Goal: Task Accomplishment & Management: Complete application form

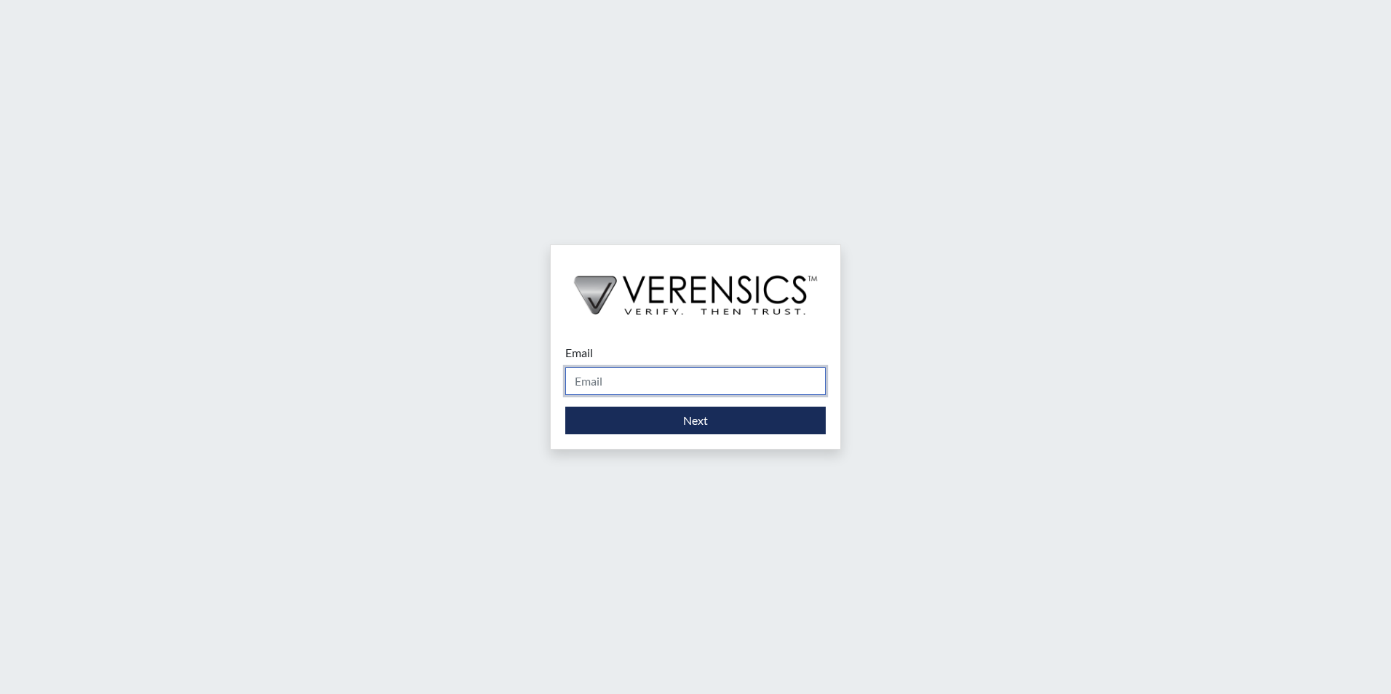
click at [649, 384] on input "Email" at bounding box center [695, 381] width 260 height 28
type input "[EMAIL_ADDRESS][PERSON_NAME][DOMAIN_NAME]"
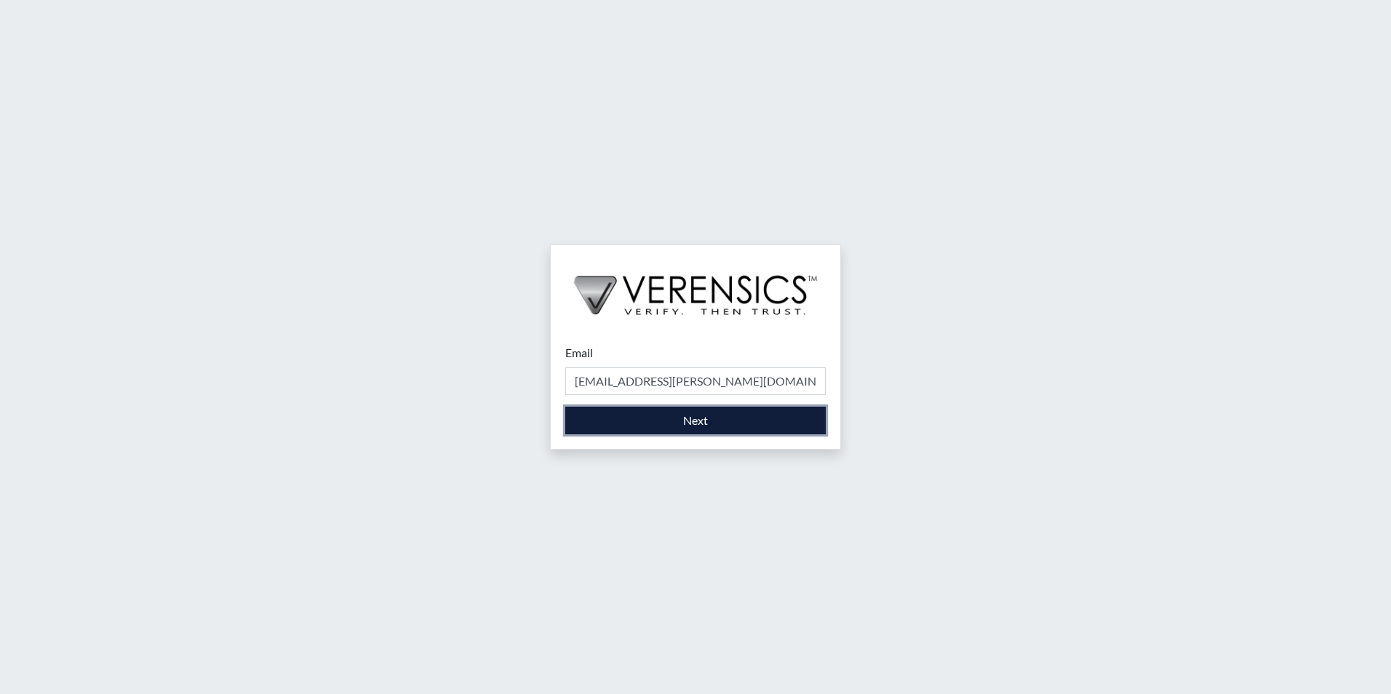
click at [651, 423] on button "Next" at bounding box center [695, 421] width 260 height 28
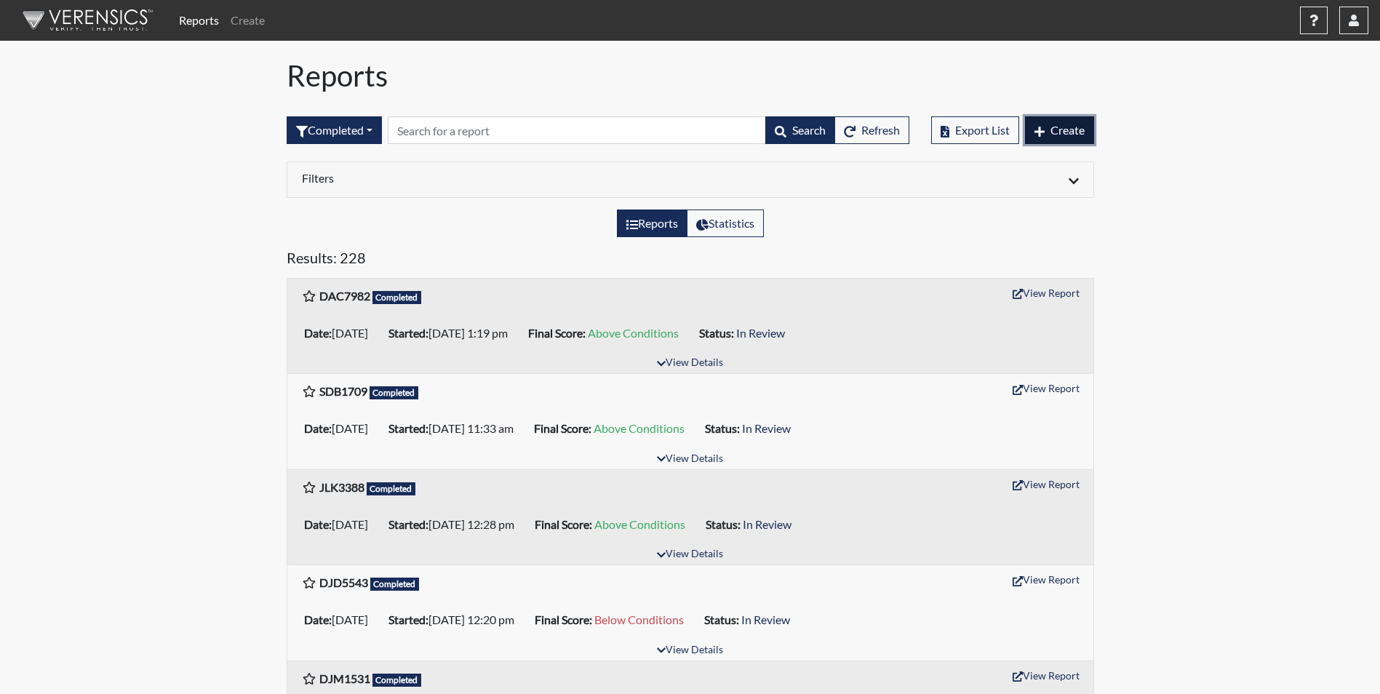
click at [1059, 137] on button "Create" at bounding box center [1059, 130] width 69 height 28
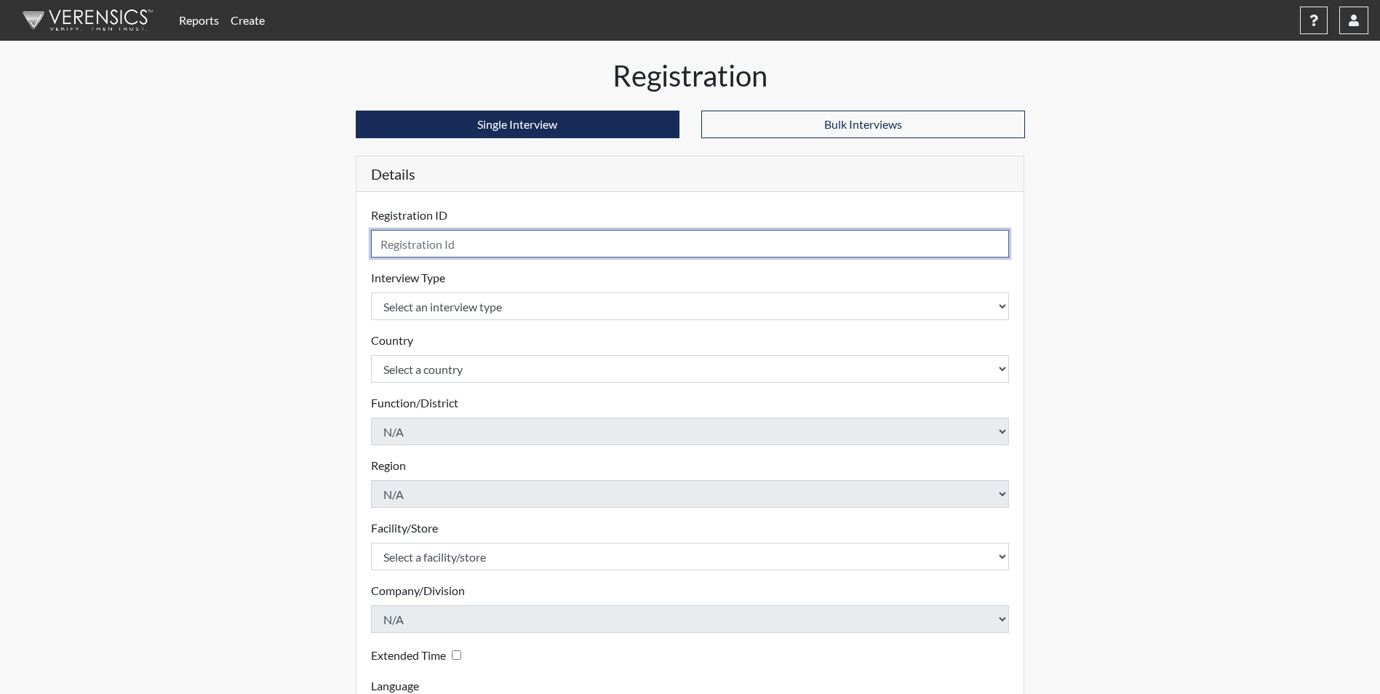
click at [434, 249] on input "text" at bounding box center [690, 244] width 639 height 28
type input "EDW7856"
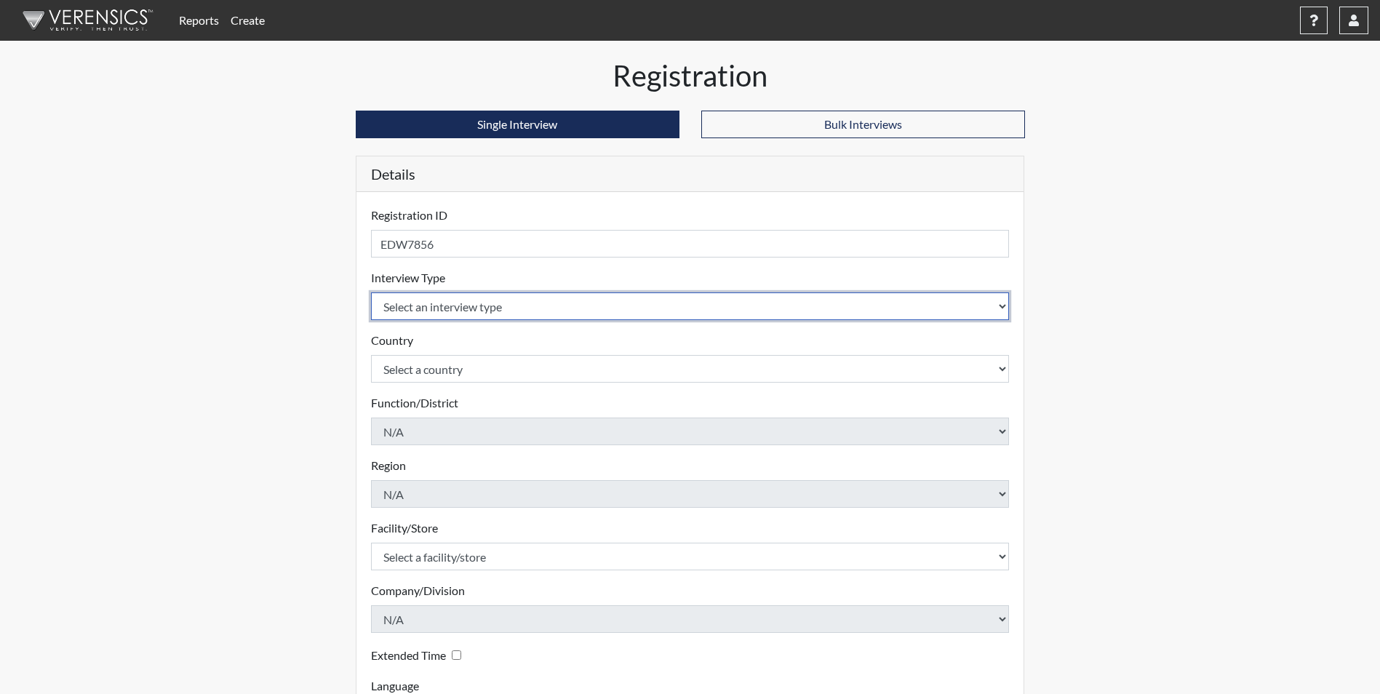
click at [445, 306] on body "Reports Create Help Center × Verensics Best Practices How to successfully use t…" at bounding box center [690, 347] width 1380 height 694
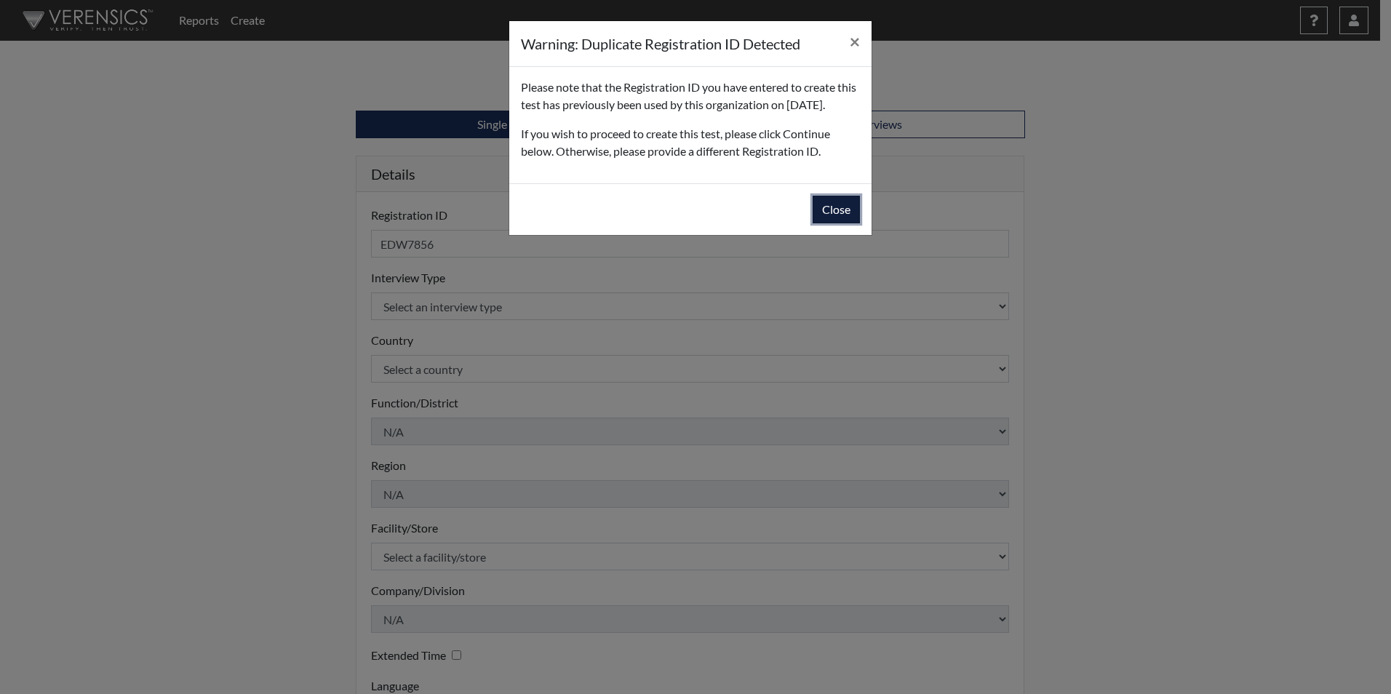
click at [839, 223] on button "Close" at bounding box center [836, 210] width 47 height 28
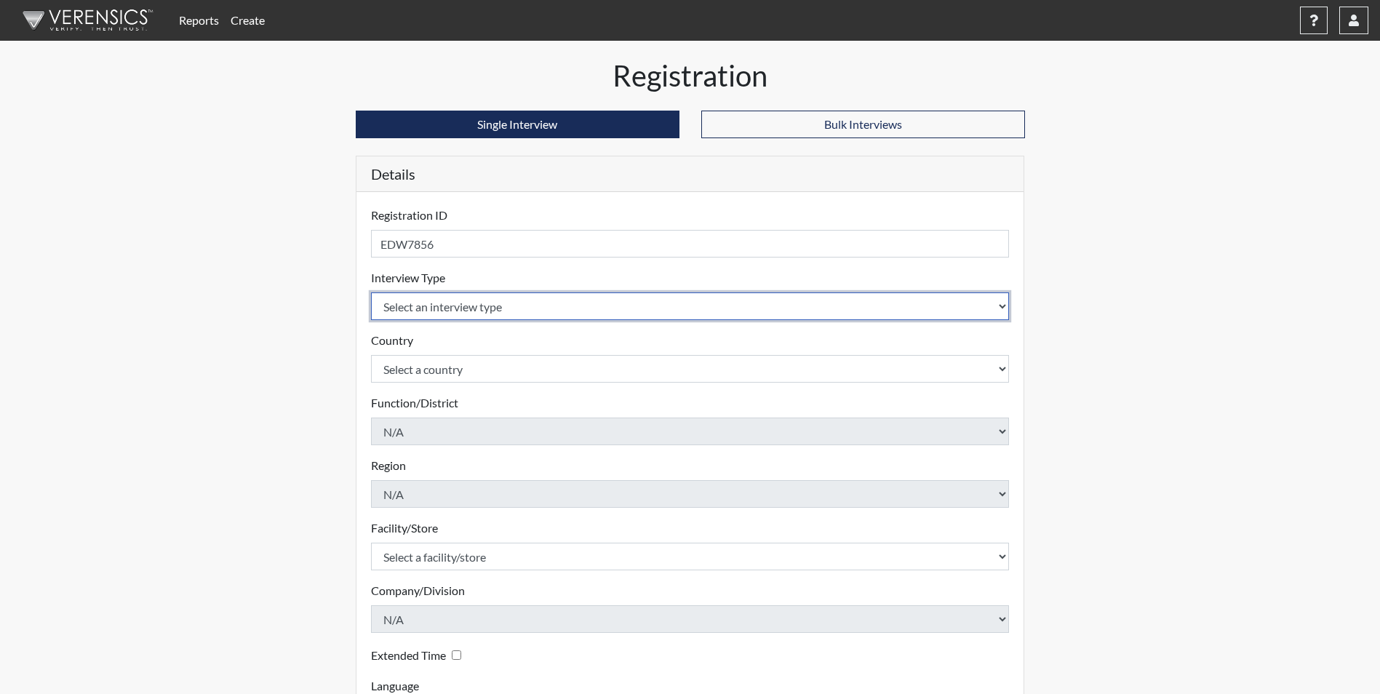
click at [423, 311] on select "Select an interview type Corrections Pre-Employment" at bounding box center [690, 307] width 639 height 28
select select "ff733e93-e1bf-11ea-9c9f-0eff0cf7eb8f"
click at [371, 293] on select "Select an interview type Corrections Pre-Employment" at bounding box center [690, 307] width 639 height 28
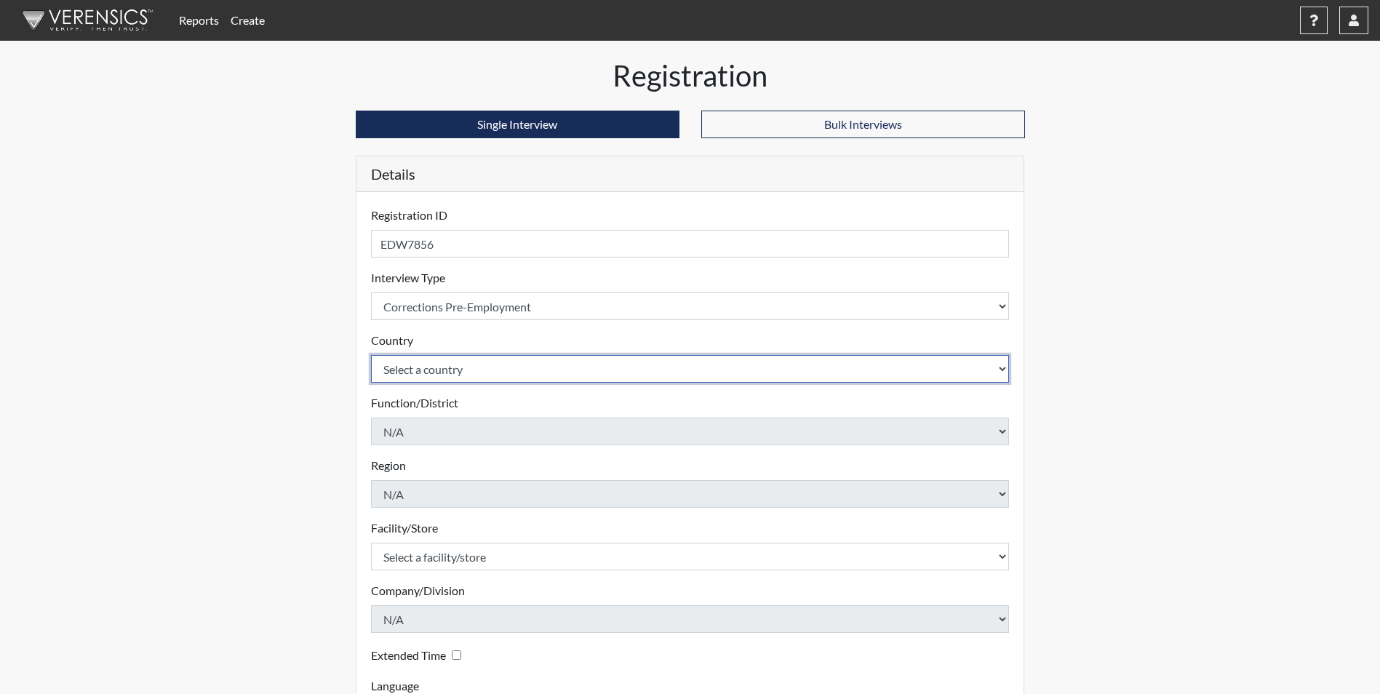
click at [419, 371] on select "Select a country [GEOGRAPHIC_DATA] [GEOGRAPHIC_DATA]" at bounding box center [690, 369] width 639 height 28
select select "united-states-of-[GEOGRAPHIC_DATA]"
click at [371, 355] on select "Select a country [GEOGRAPHIC_DATA] [GEOGRAPHIC_DATA]" at bounding box center [690, 369] width 639 height 28
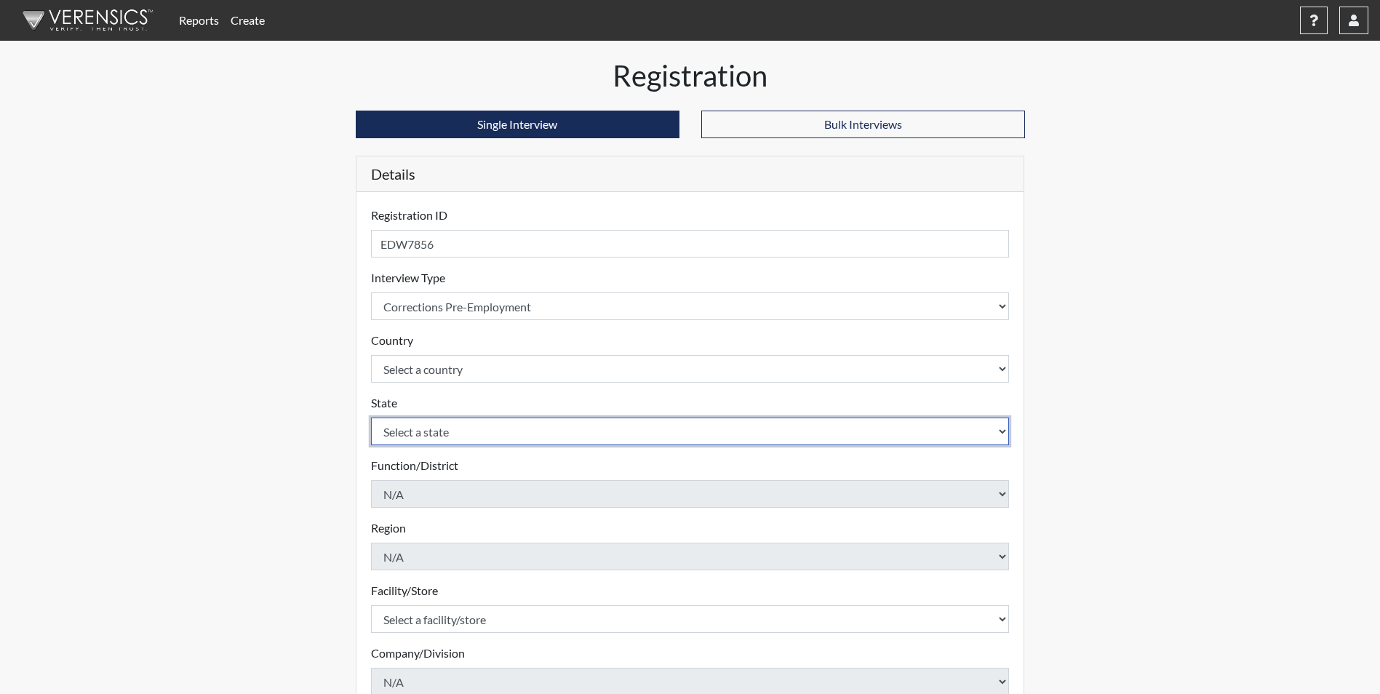
click at [418, 429] on select "Select a state [US_STATE] [US_STATE] [US_STATE] [US_STATE] [US_STATE] [US_STATE…" at bounding box center [690, 432] width 639 height 28
select select "GA"
click at [371, 418] on select "Select a state [US_STATE] [US_STATE] [US_STATE] [US_STATE] [US_STATE] [US_STATE…" at bounding box center [690, 432] width 639 height 28
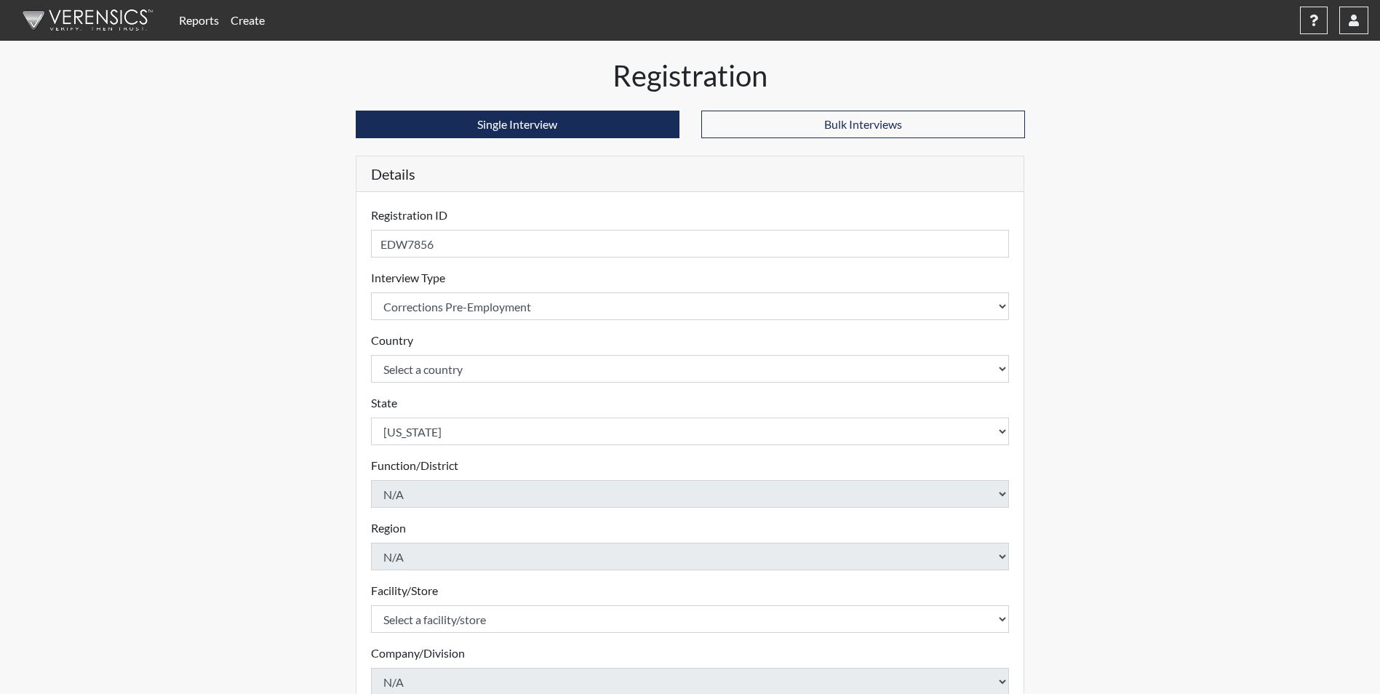
click at [325, 406] on div "Registration Single Interview Bulk Interviews Details Registration ID EDW7856 P…" at bounding box center [691, 469] width 830 height 823
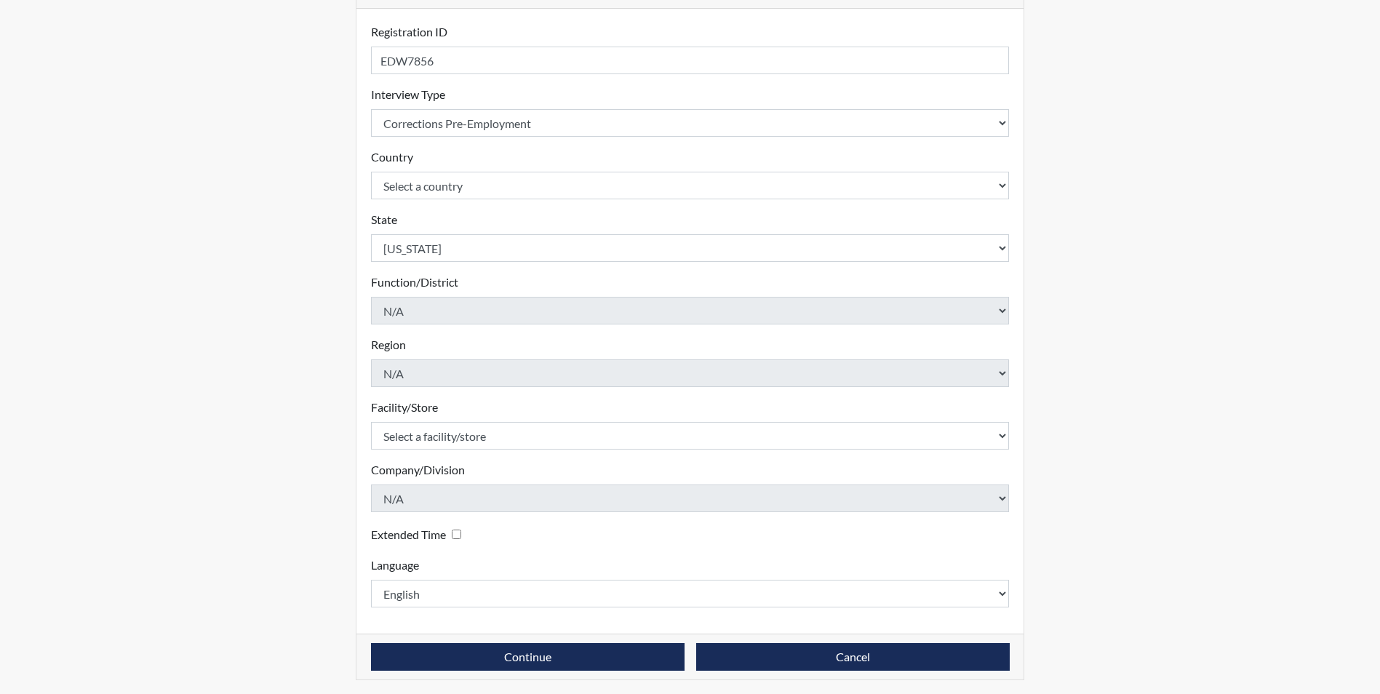
scroll to position [187, 0]
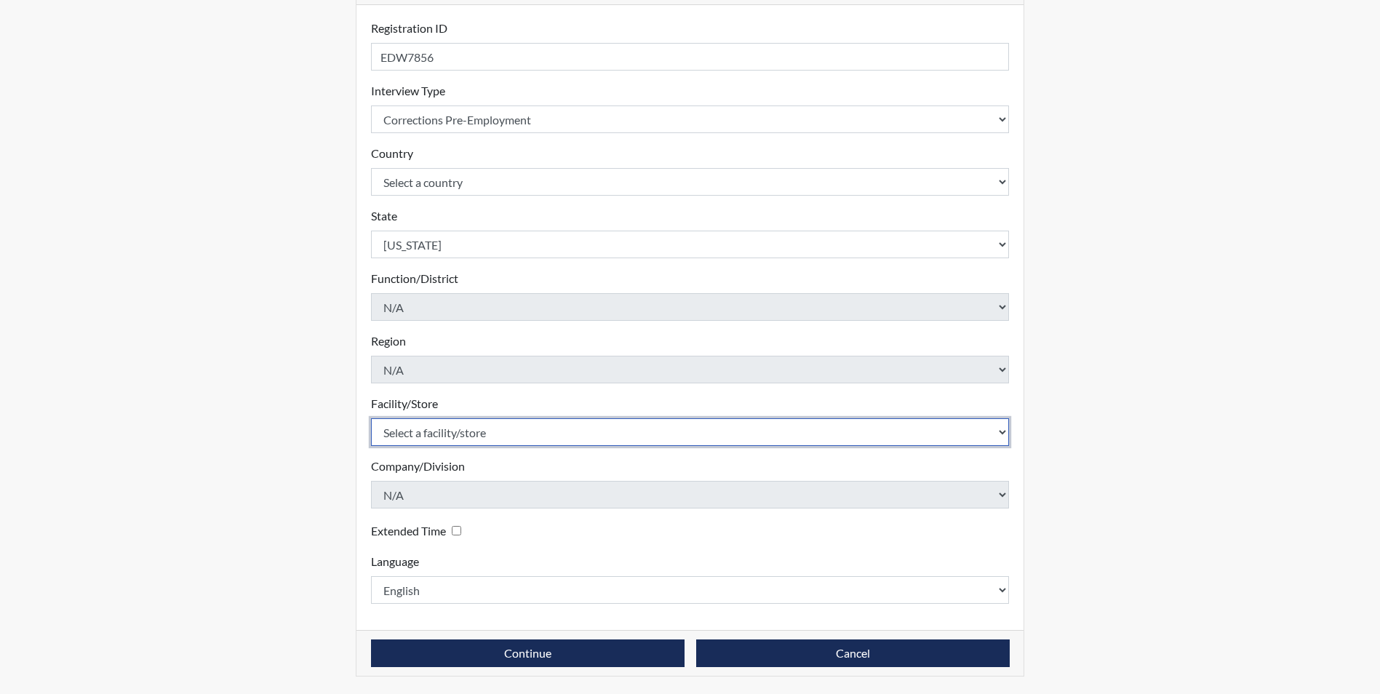
click at [414, 434] on select "Select a facility/store Augusta SMP" at bounding box center [690, 432] width 639 height 28
click at [441, 435] on select "Select a facility/store Augusta SMP" at bounding box center [690, 432] width 639 height 28
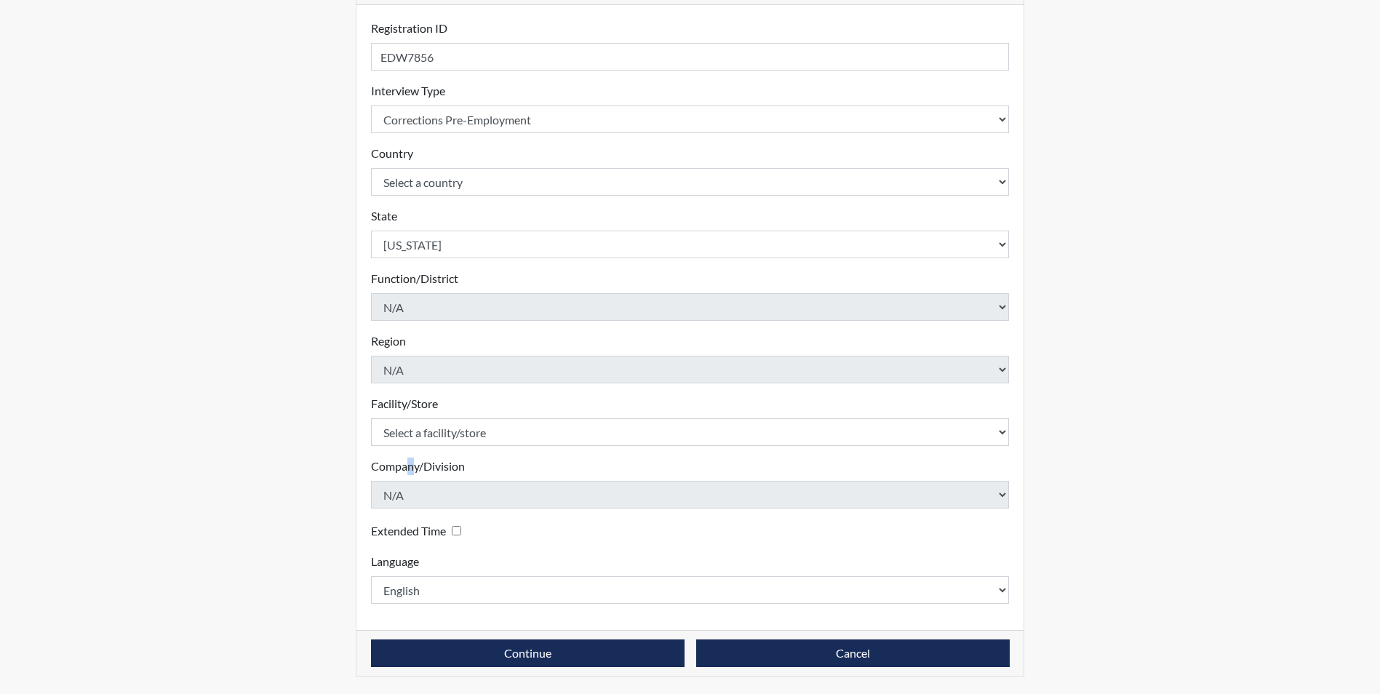
click at [410, 466] on label "Company/Division" at bounding box center [418, 466] width 94 height 17
click at [530, 453] on form "Registration ID EDW7856 Please provide a registration ID. Interview Type Select…" at bounding box center [690, 312] width 639 height 584
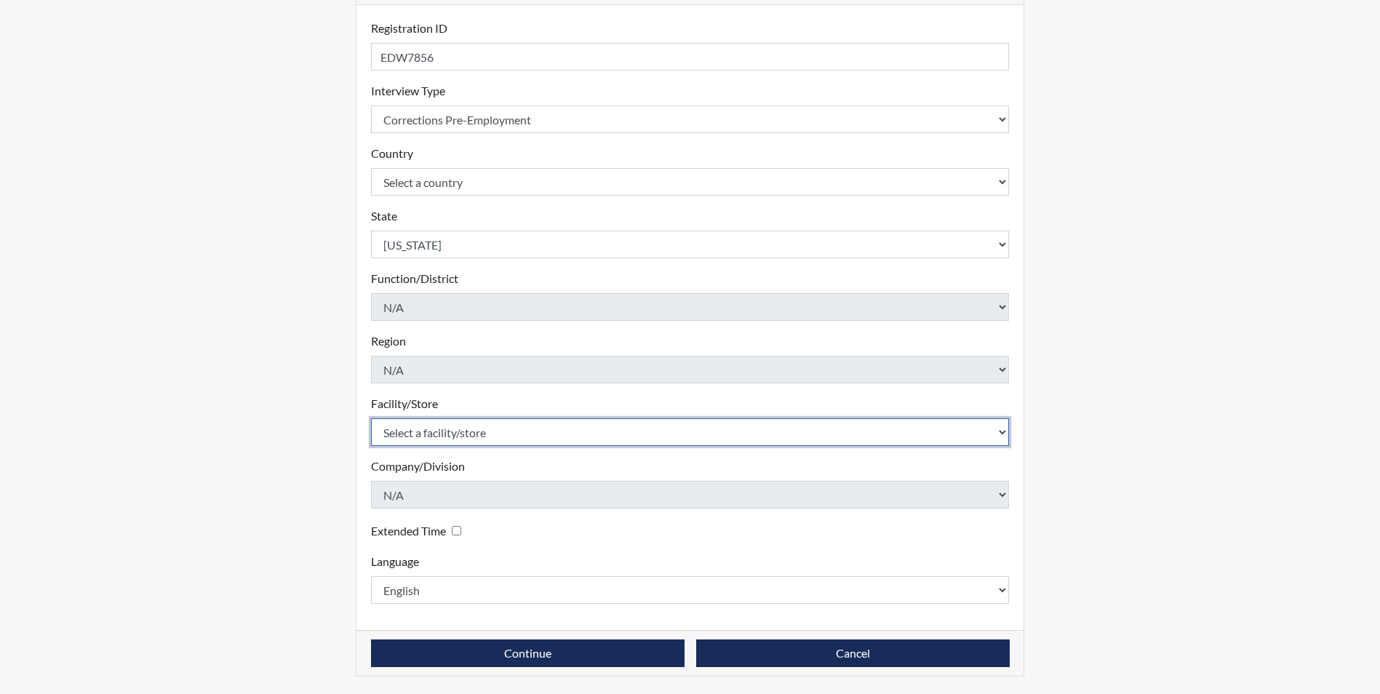
click at [1001, 432] on select "Select a facility/store Augusta SMP" at bounding box center [690, 432] width 639 height 28
drag, startPoint x: 495, startPoint y: 423, endPoint x: 495, endPoint y: 432, distance: 9.5
click at [495, 426] on select "Select a facility/store Augusta SMP" at bounding box center [690, 432] width 639 height 28
click at [495, 431] on select "Select a facility/store Augusta SMP" at bounding box center [690, 432] width 639 height 28
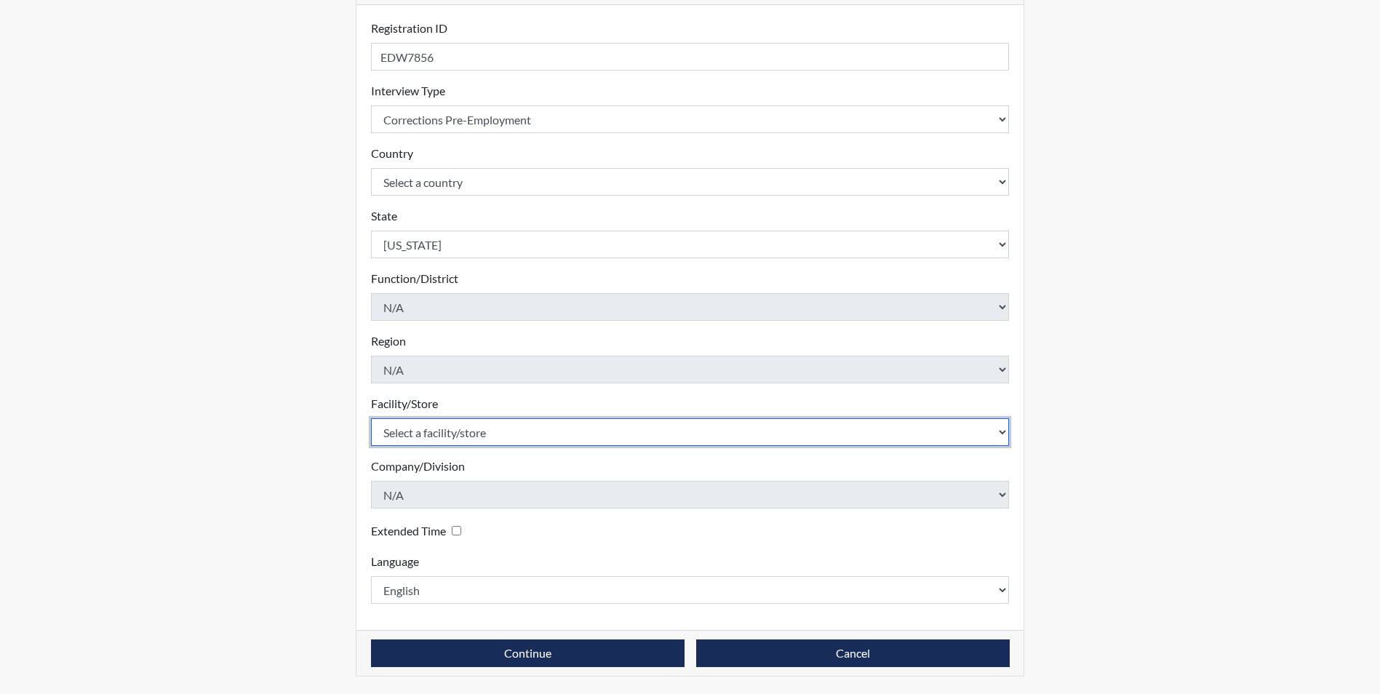
click at [530, 425] on select "Select a facility/store Augusta SMP" at bounding box center [690, 432] width 639 height 28
select select "171ae632-e4c4-4d72-8399-7d980dd64d0f"
click at [371, 418] on select "Select a facility/store Augusta SMP" at bounding box center [690, 432] width 639 height 28
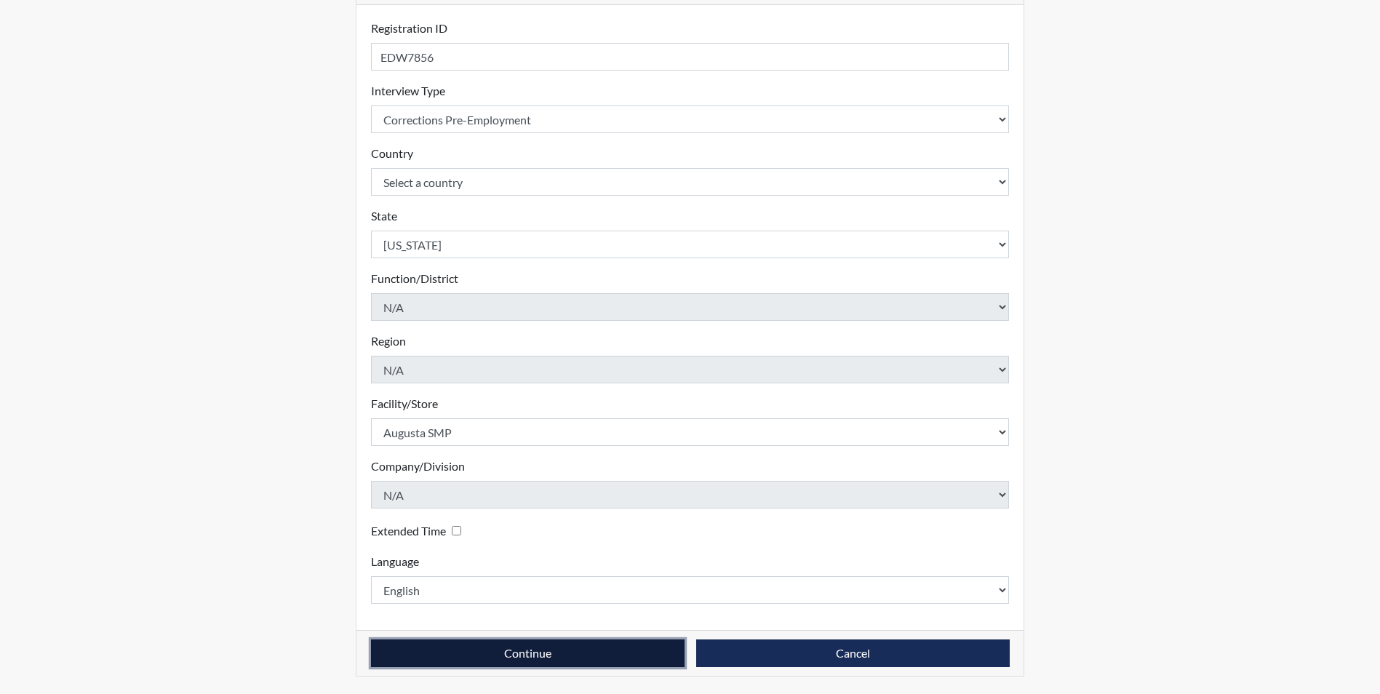
click at [507, 653] on button "Continue" at bounding box center [528, 654] width 314 height 28
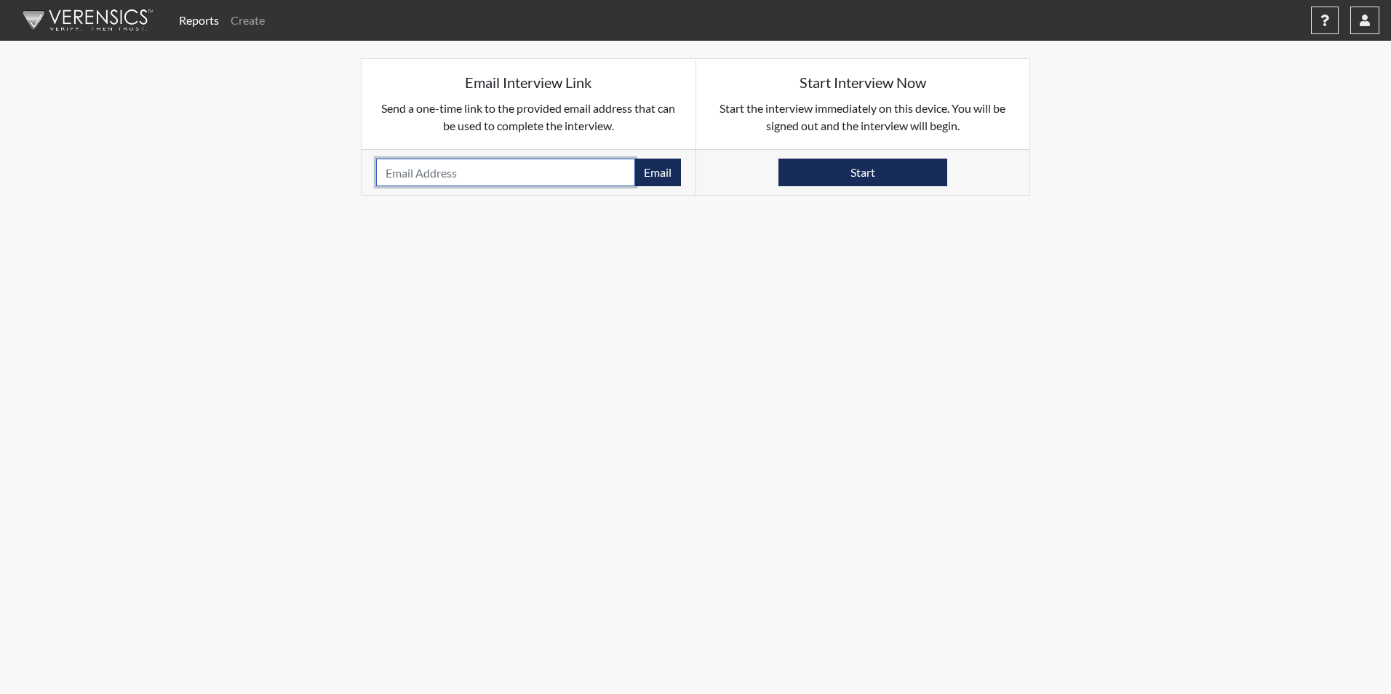
click at [411, 177] on input "email" at bounding box center [505, 173] width 259 height 28
type input "[EMAIL_ADDRESS][DOMAIN_NAME]"
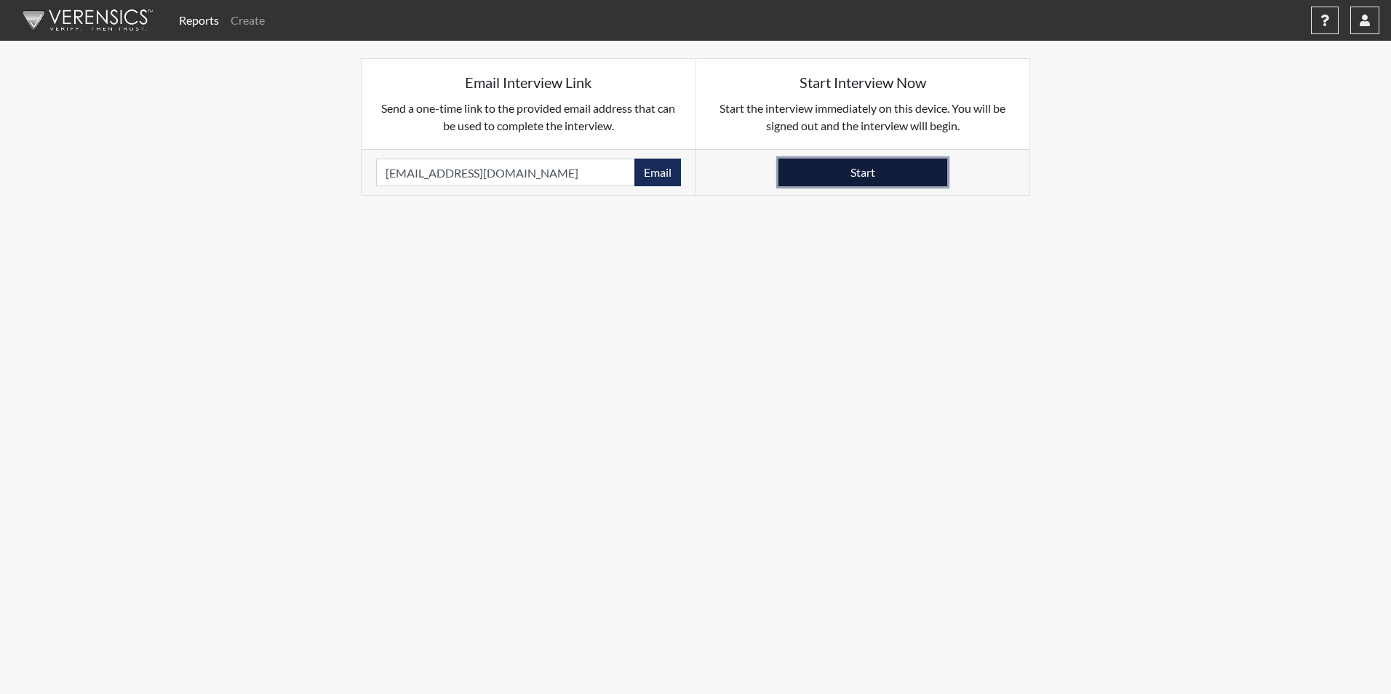
click at [872, 177] on button "Start" at bounding box center [863, 173] width 169 height 28
